Goal: Navigation & Orientation: Find specific page/section

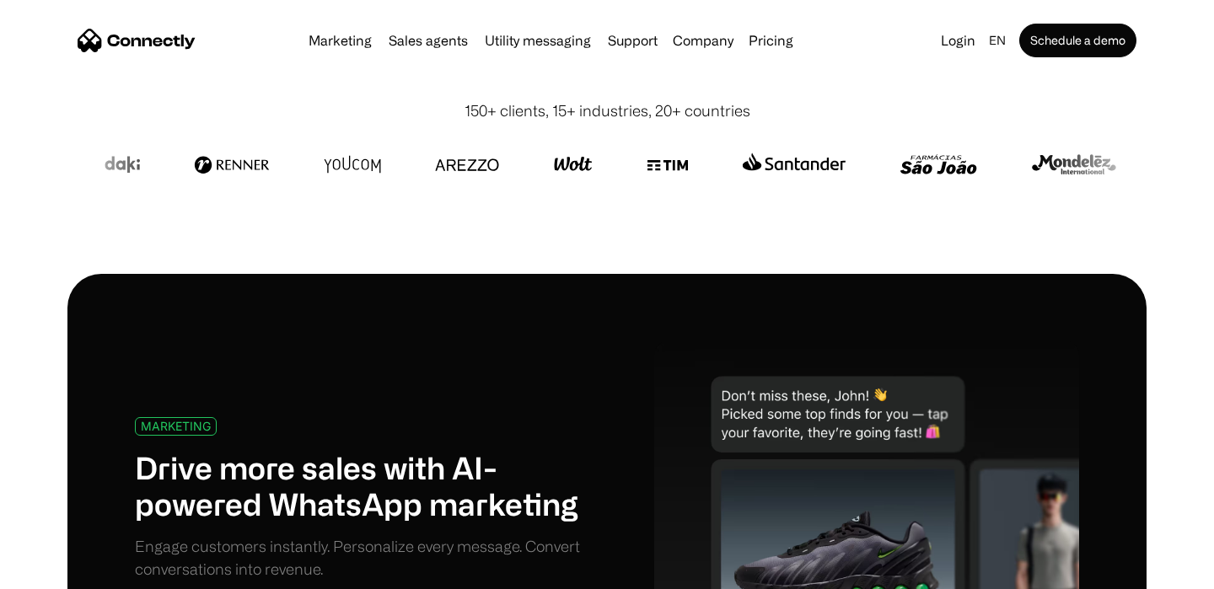
scroll to position [554, 0]
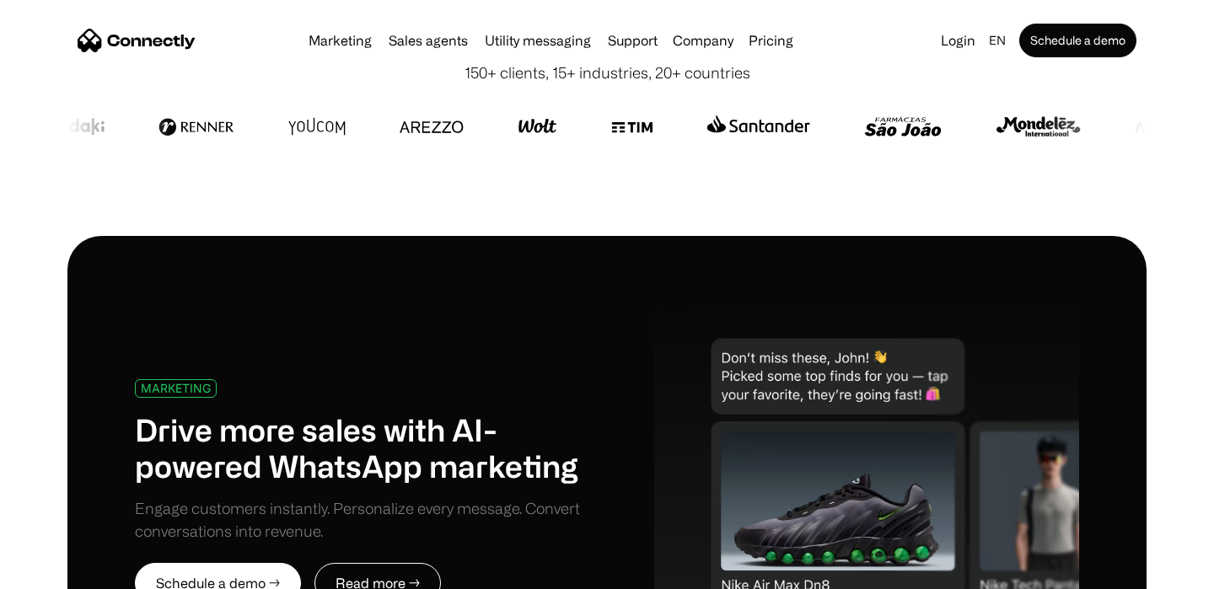
click at [351, 435] on h1 "Drive more sales with AI-powered WhatsApp marketing" at bounding box center [371, 447] width 472 height 73
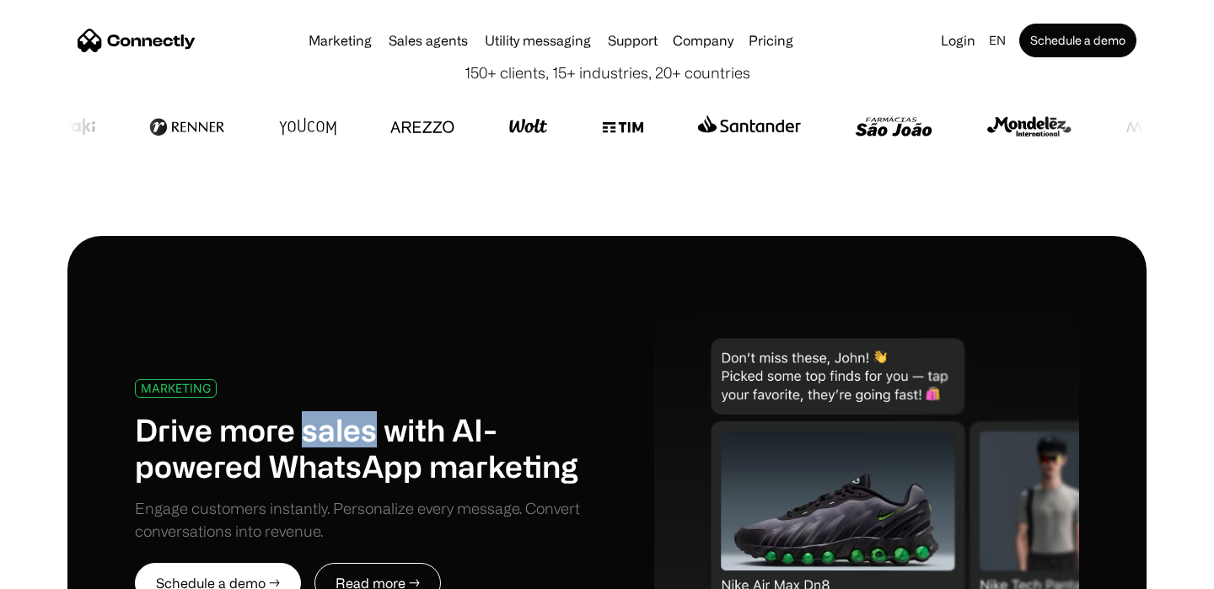
click at [351, 435] on h1 "Drive more sales with AI-powered WhatsApp marketing" at bounding box center [371, 447] width 472 height 73
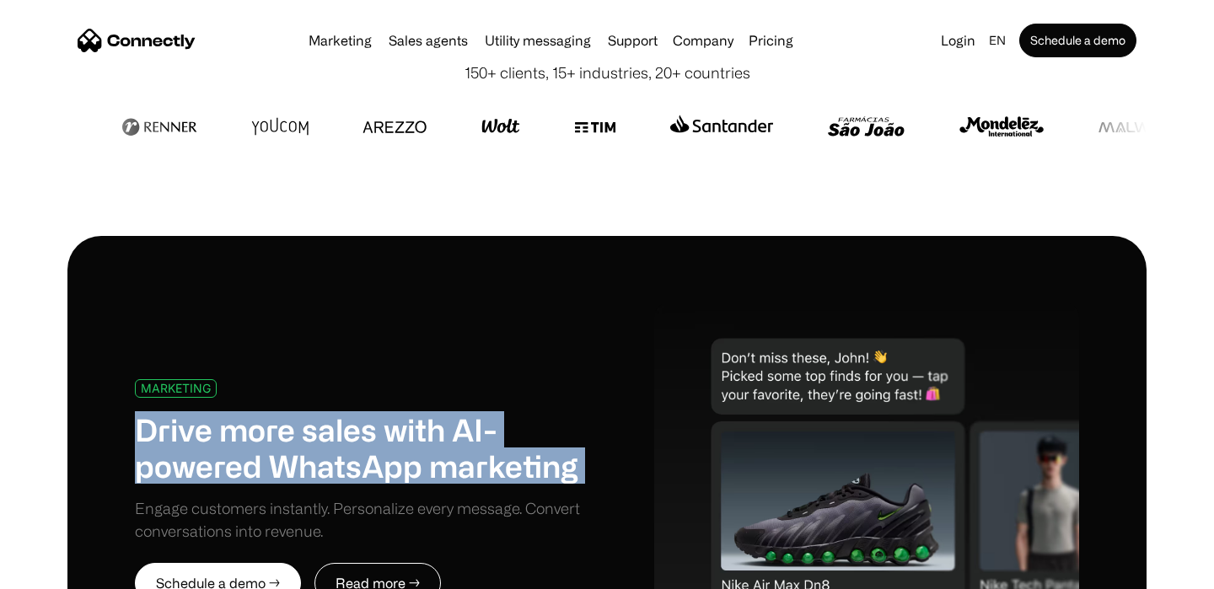
click at [351, 435] on h1 "Drive more sales with AI-powered WhatsApp marketing" at bounding box center [371, 447] width 472 height 73
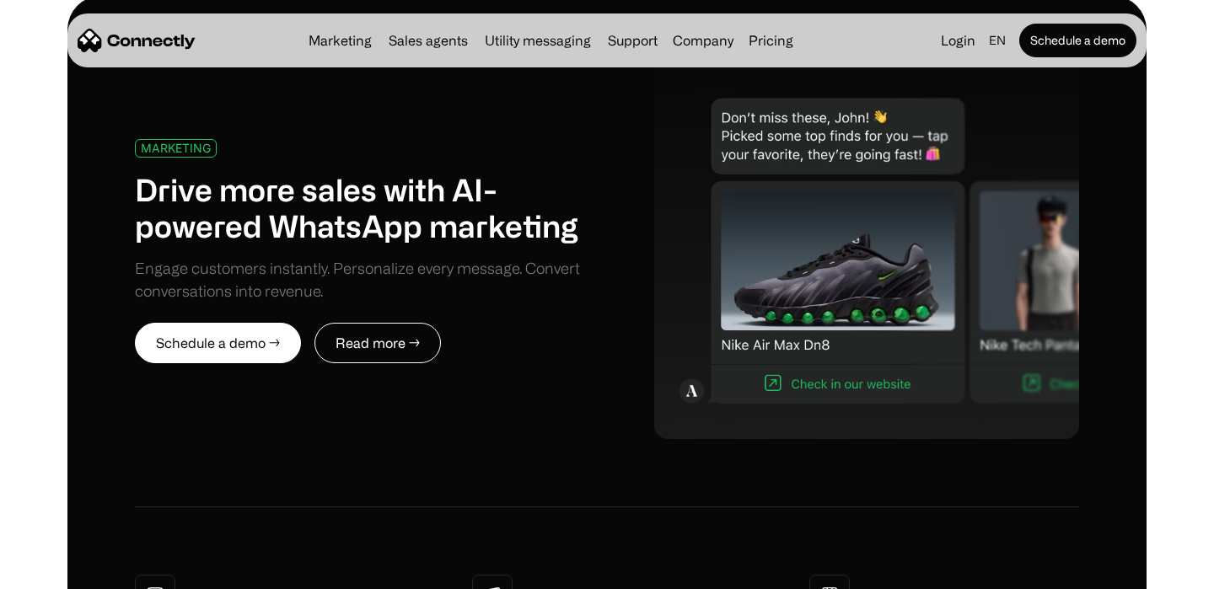
scroll to position [797, 0]
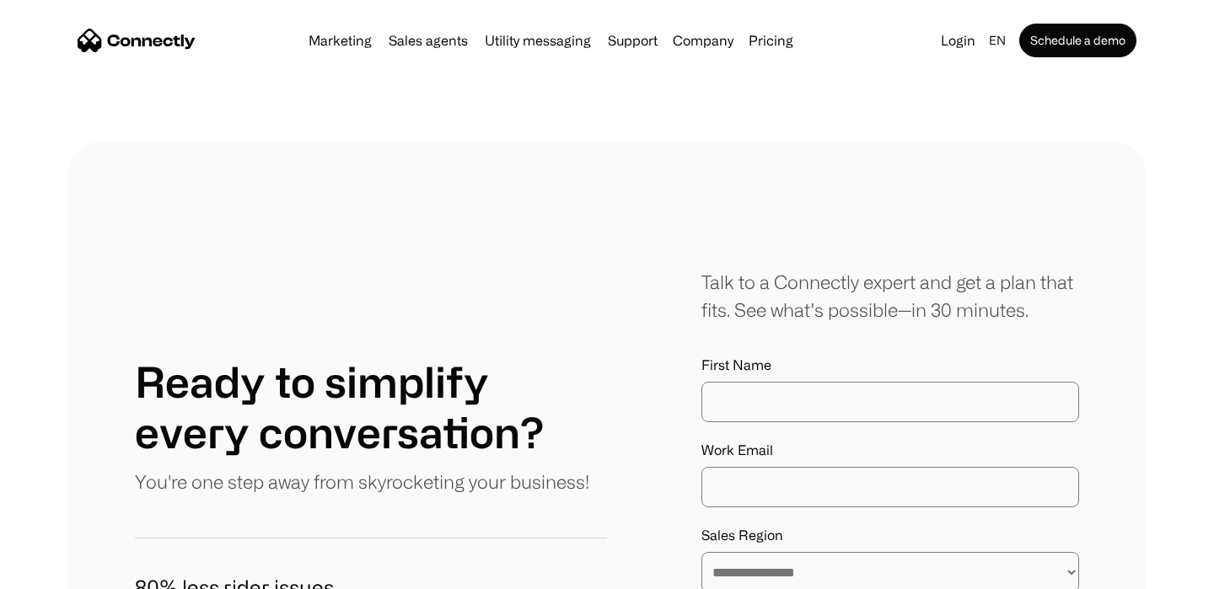
scroll to position [9490, 0]
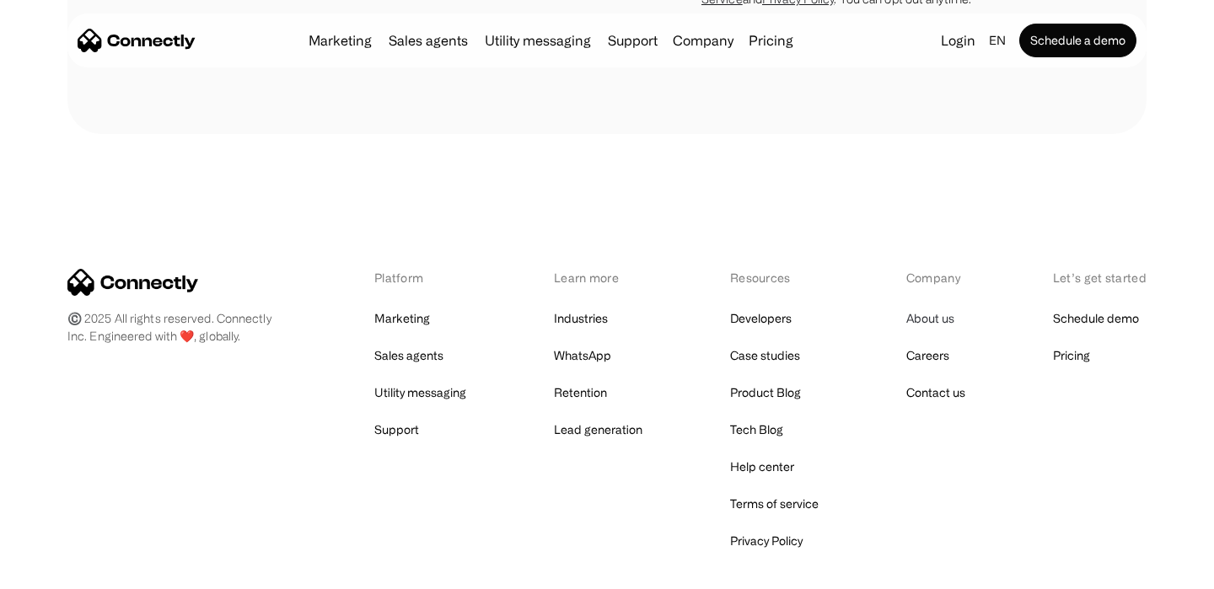
click at [938, 307] on link "About us" at bounding box center [930, 319] width 48 height 24
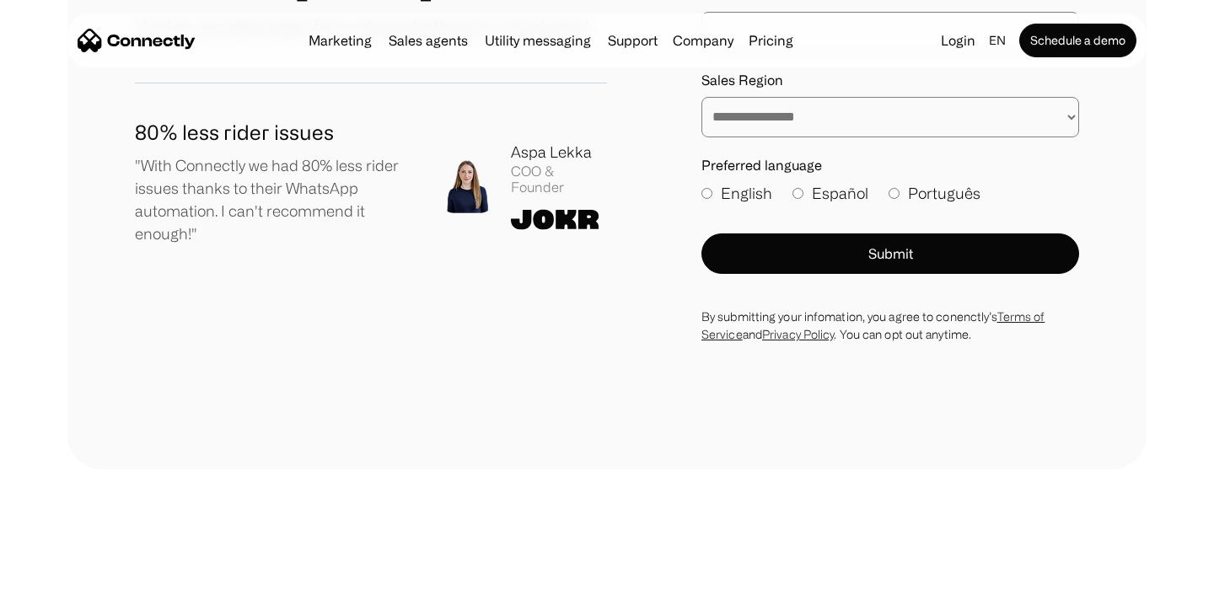
scroll to position [2641, 0]
